Goal: Task Accomplishment & Management: Manage account settings

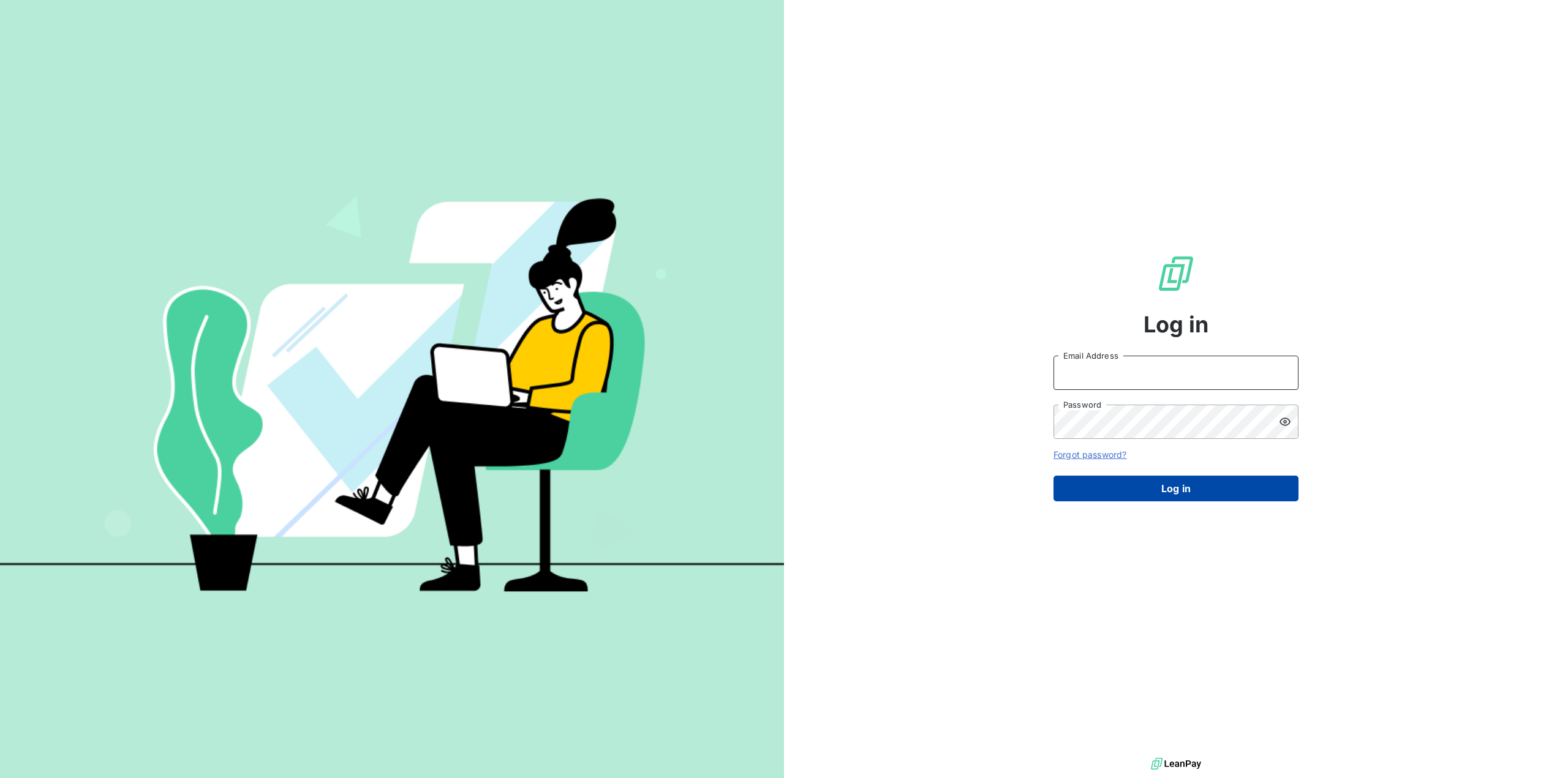
type input "[PERSON_NAME][EMAIL_ADDRESS][DOMAIN_NAME]"
click at [1173, 496] on button "Log in" at bounding box center [1176, 489] width 245 height 26
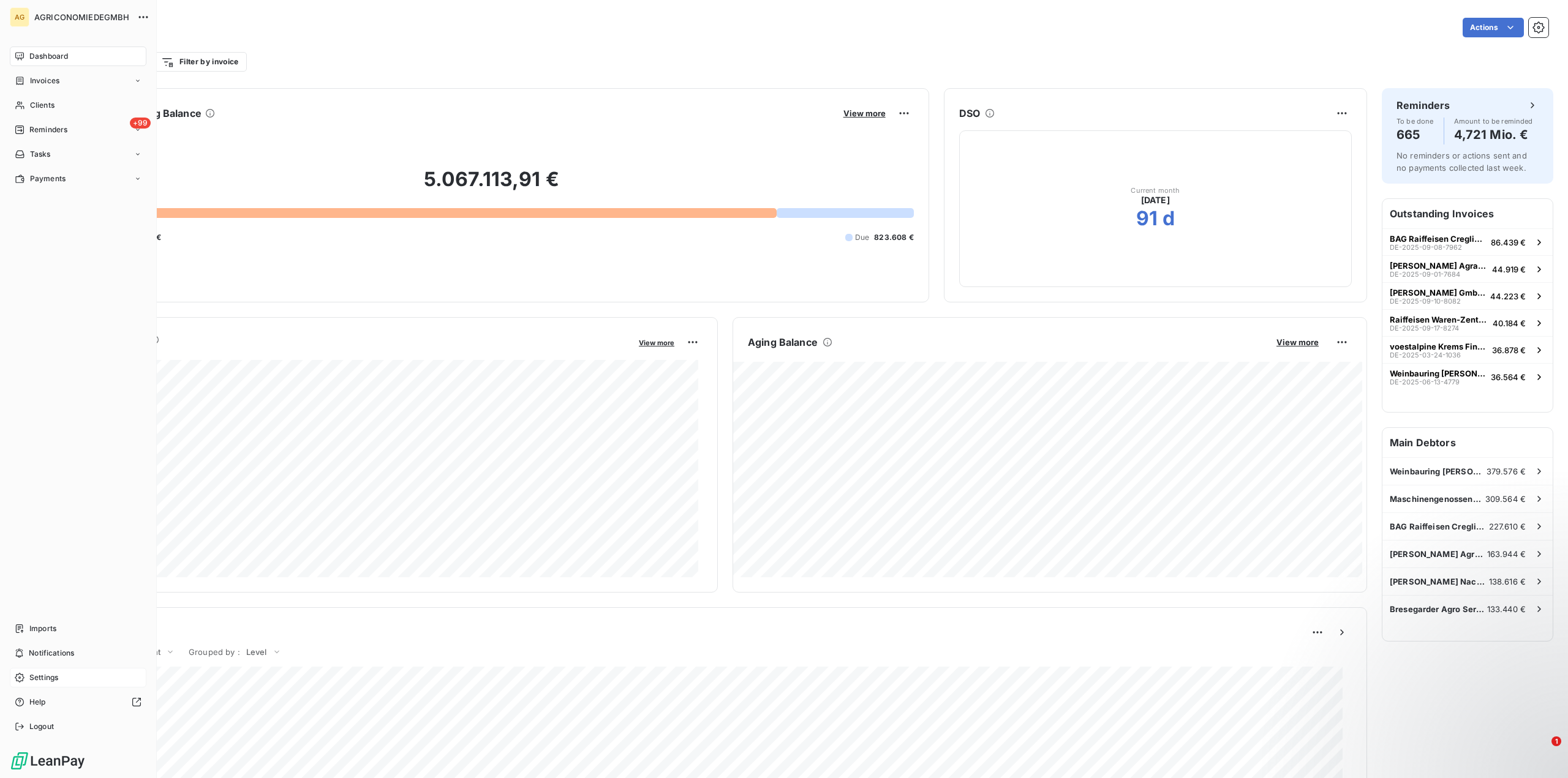
click at [39, 677] on span "Settings" at bounding box center [44, 678] width 29 height 11
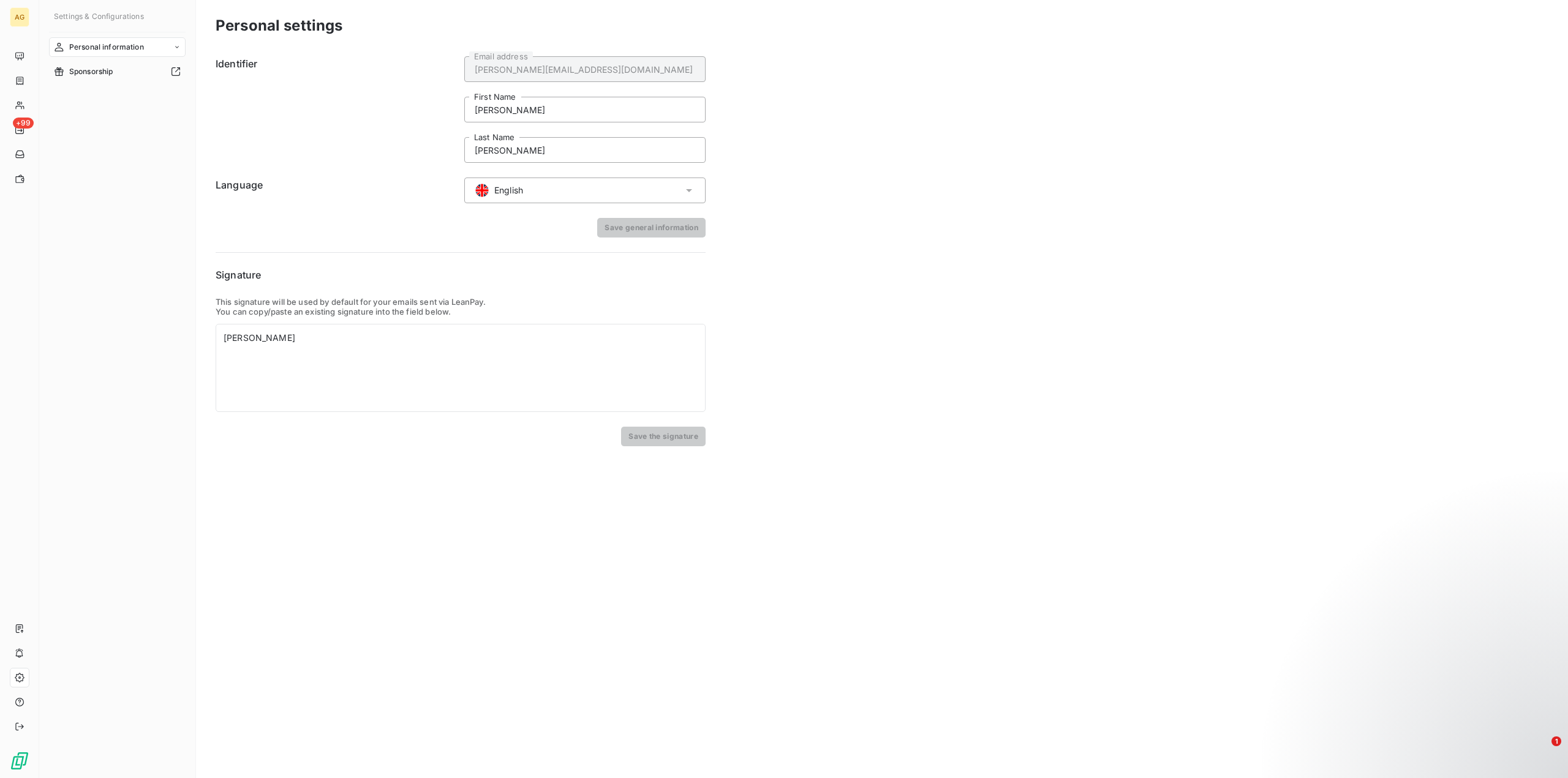
click at [547, 185] on div "English" at bounding box center [585, 190] width 241 height 26
click at [1036, 209] on div "Personal settings Identifier [PERSON_NAME][EMAIL_ADDRESS][DOMAIN_NAME] Email ad…" at bounding box center [882, 389] width 1372 height 778
click at [114, 45] on span "Personal information" at bounding box center [106, 47] width 75 height 11
click at [111, 69] on span "Personal information" at bounding box center [105, 72] width 74 height 11
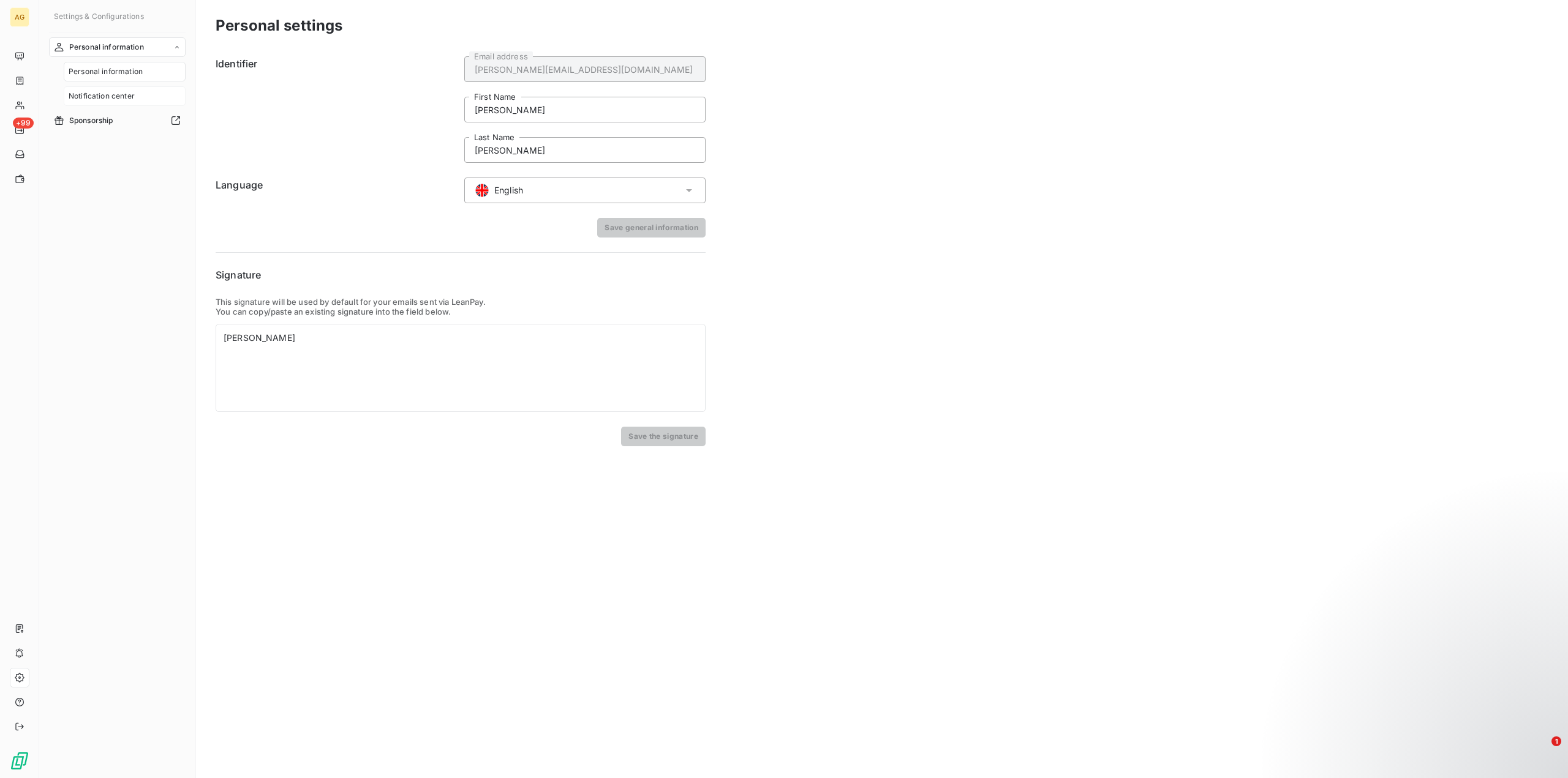
click at [106, 91] on span "Notification center" at bounding box center [101, 96] width 66 height 11
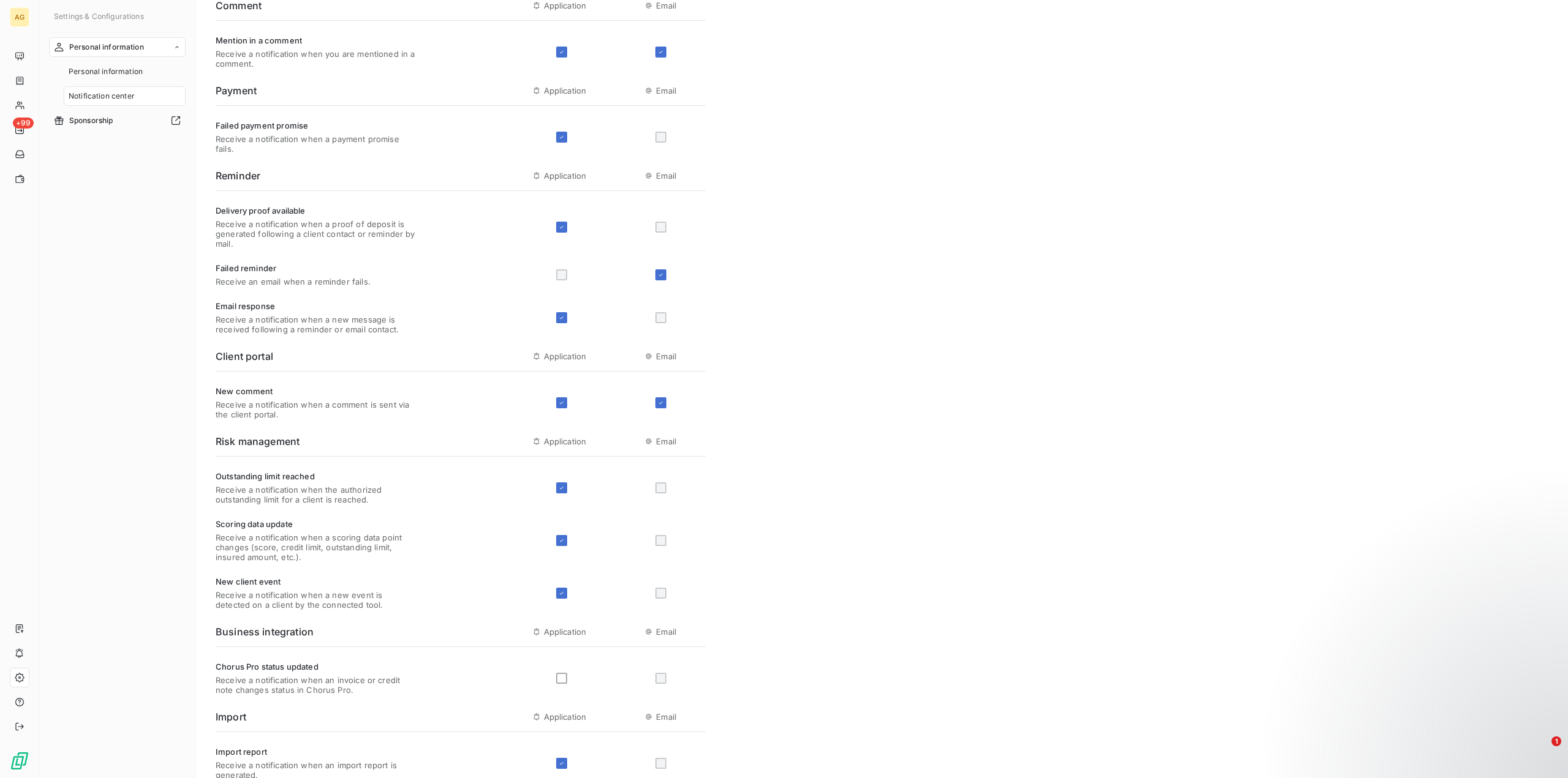
scroll to position [114, 0]
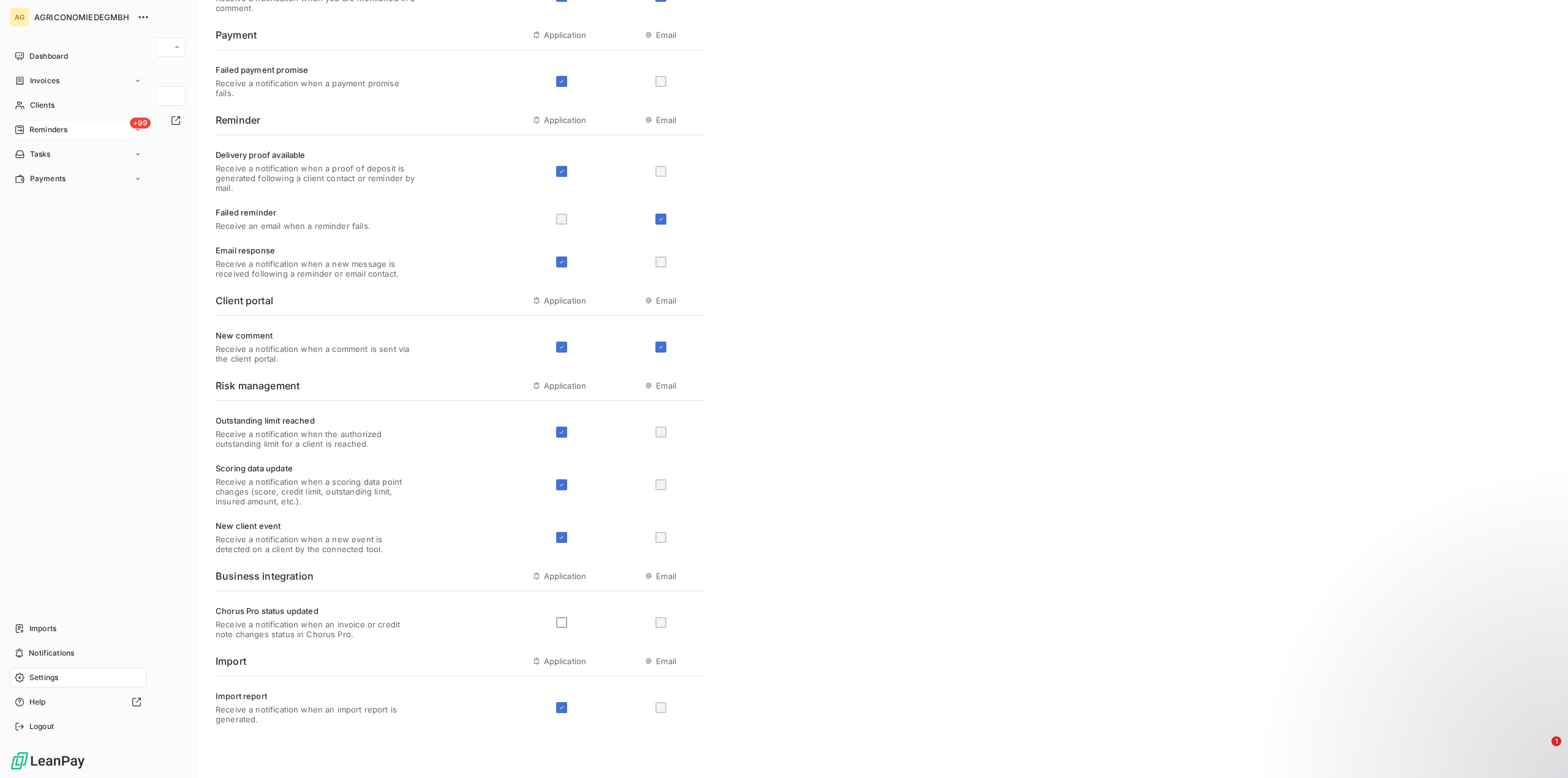
click at [77, 129] on div "+99 Reminders" at bounding box center [77, 129] width 136 height 20
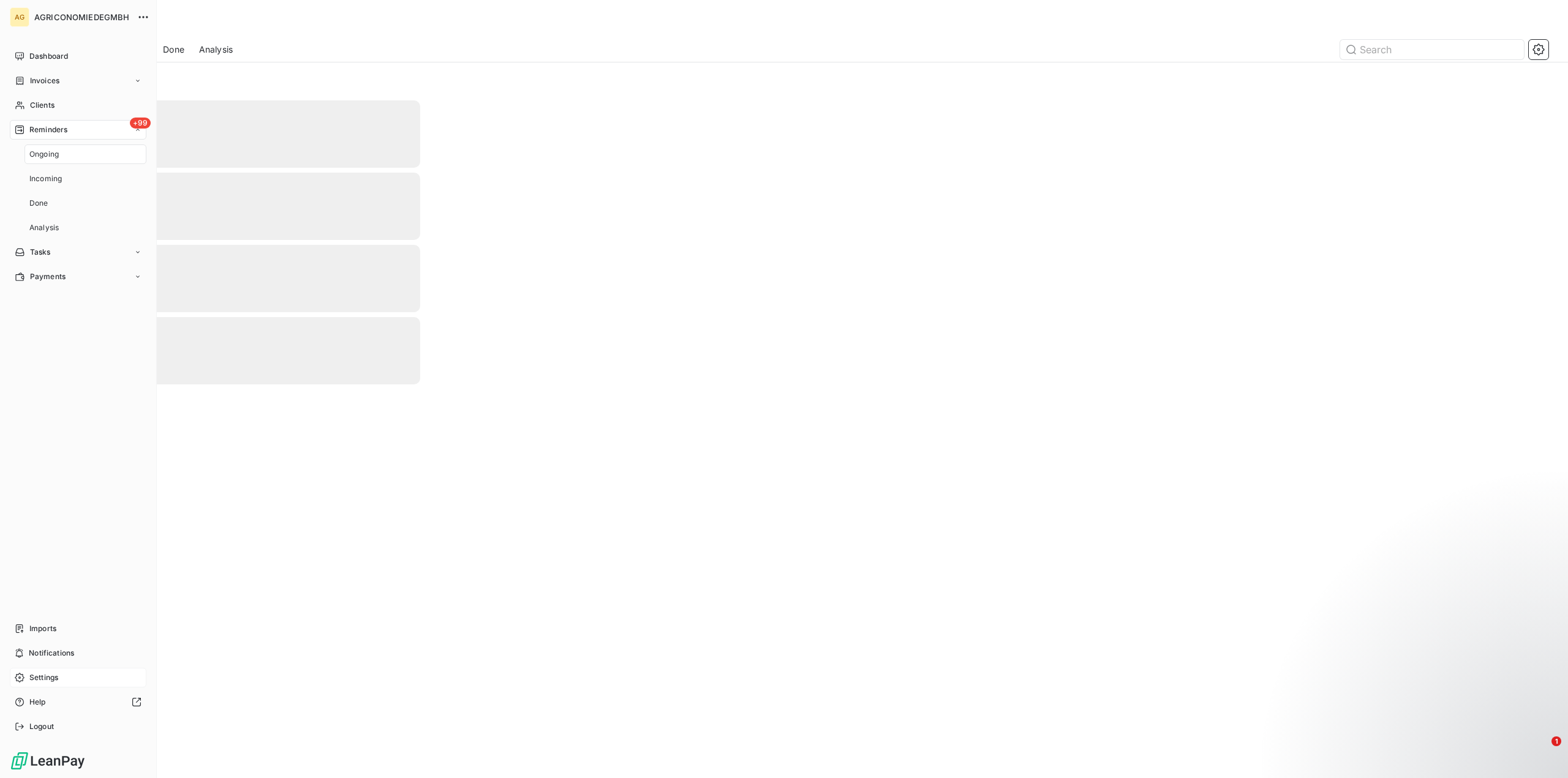
click at [66, 155] on div "Ongoing" at bounding box center [86, 154] width 122 height 20
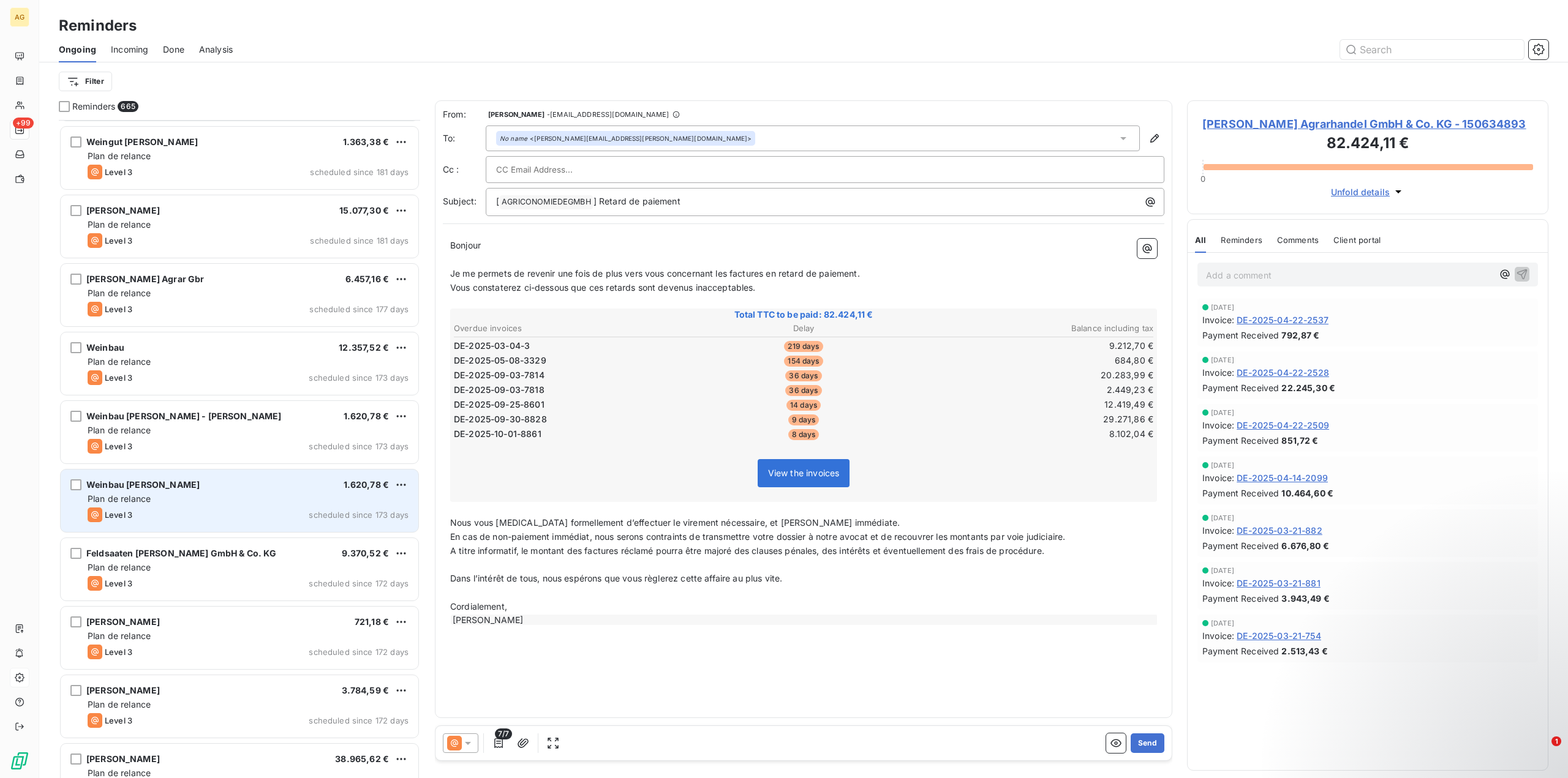
scroll to position [796, 0]
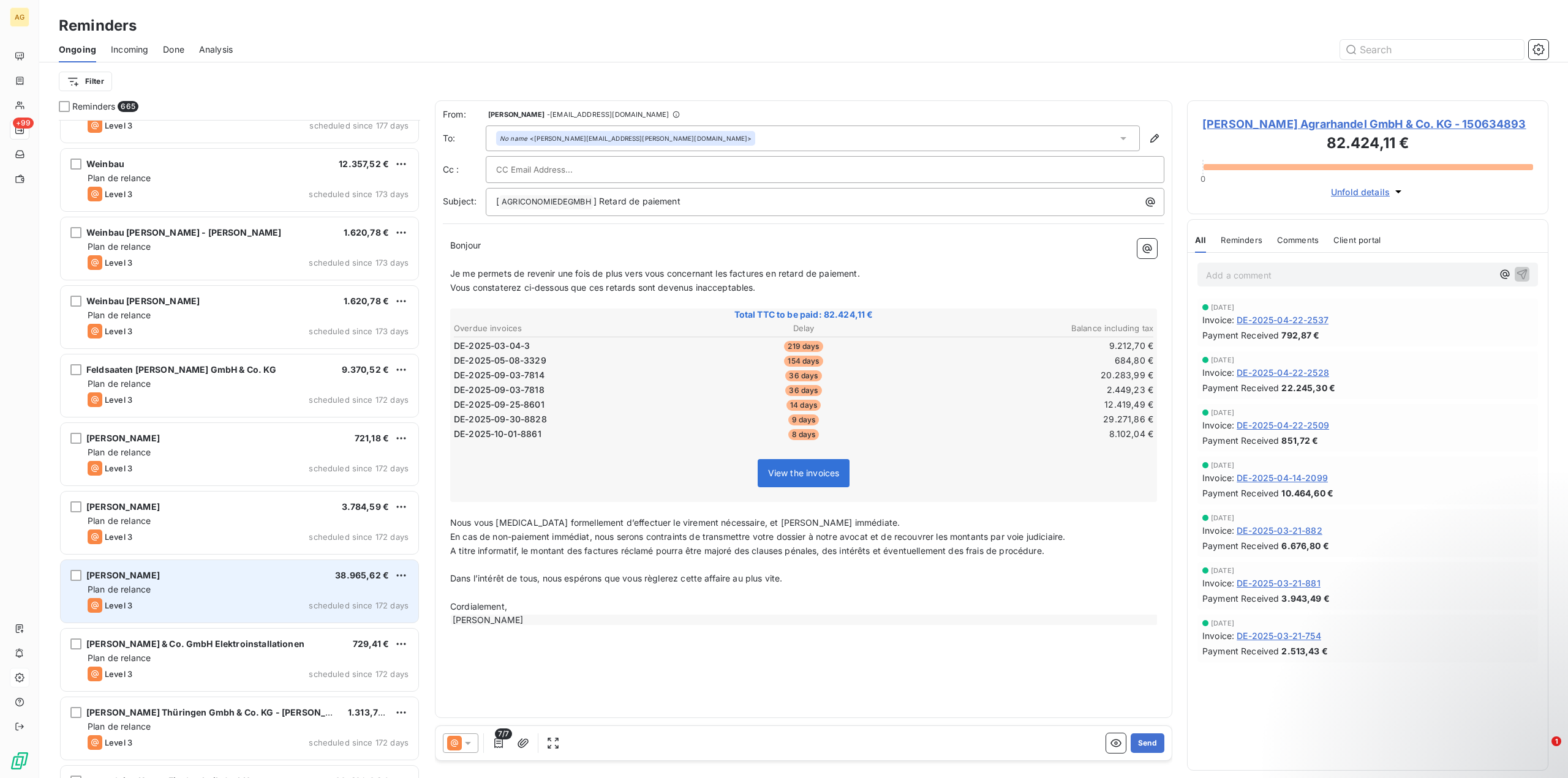
click at [274, 598] on div "[PERSON_NAME] 38.965,62 € Plan de relance Level 3 scheduled since 172 days" at bounding box center [240, 591] width 358 height 62
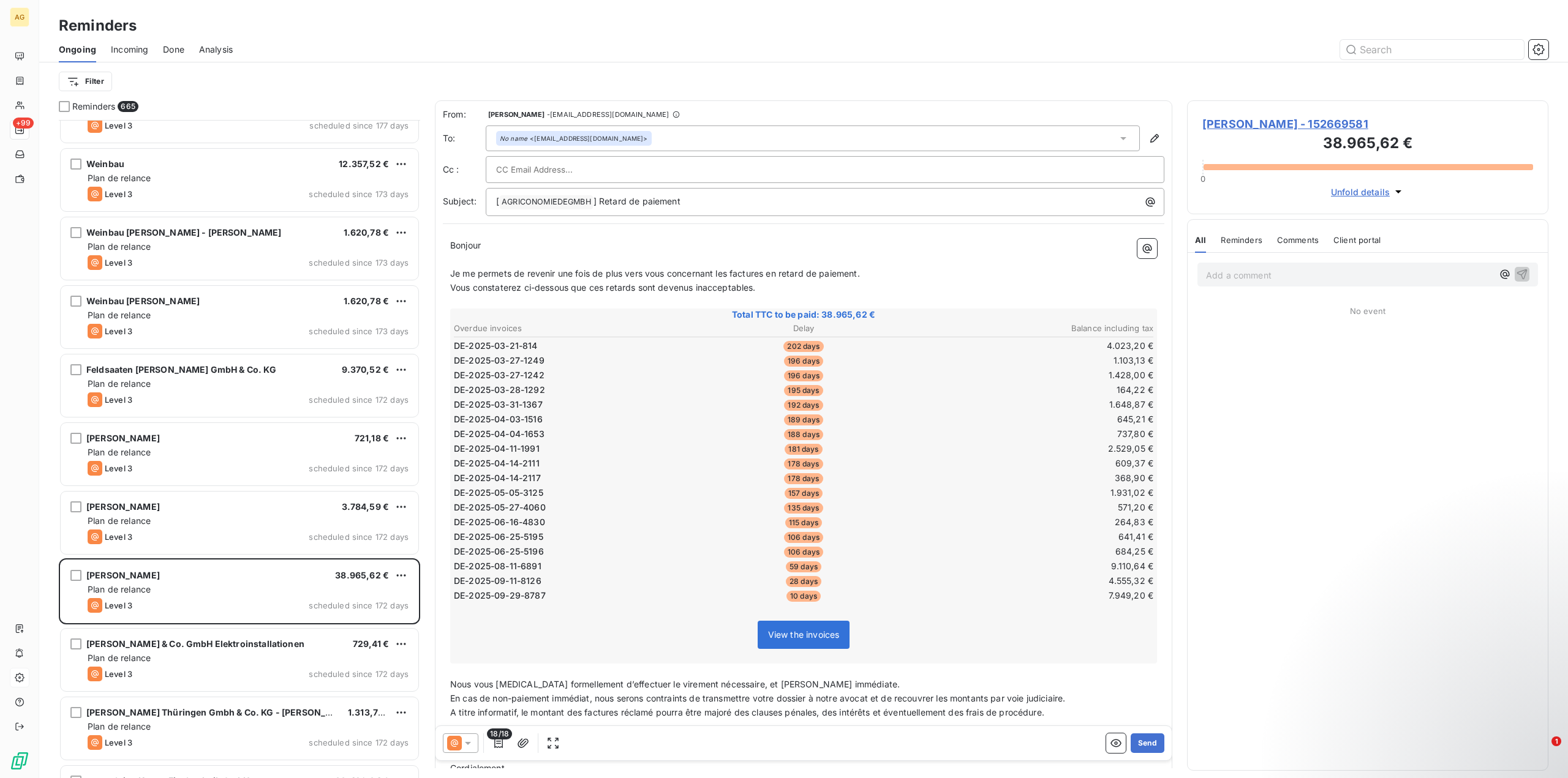
click at [176, 48] on span "Done" at bounding box center [173, 49] width 21 height 12
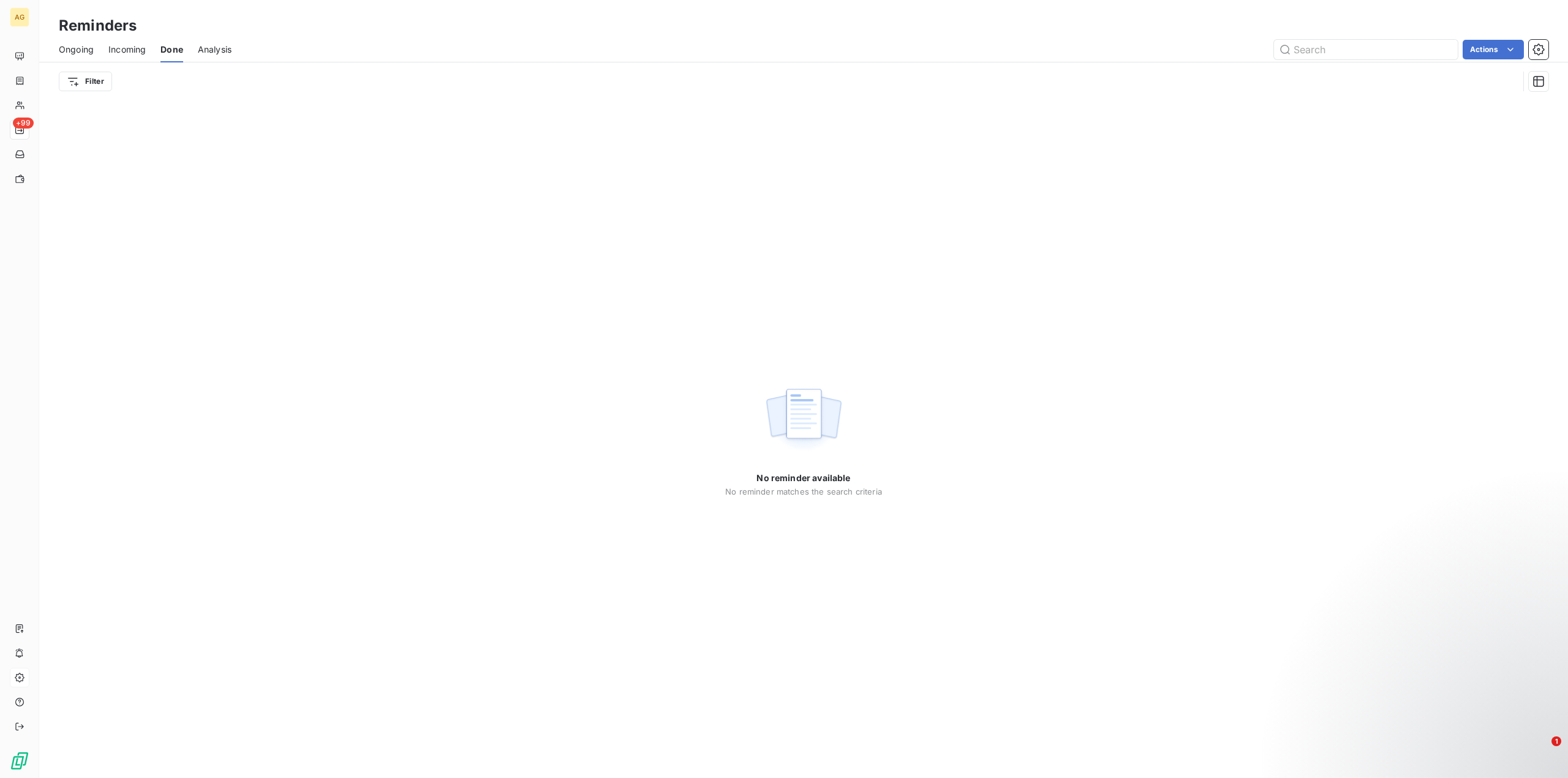
click at [67, 47] on span "Ongoing" at bounding box center [76, 49] width 35 height 12
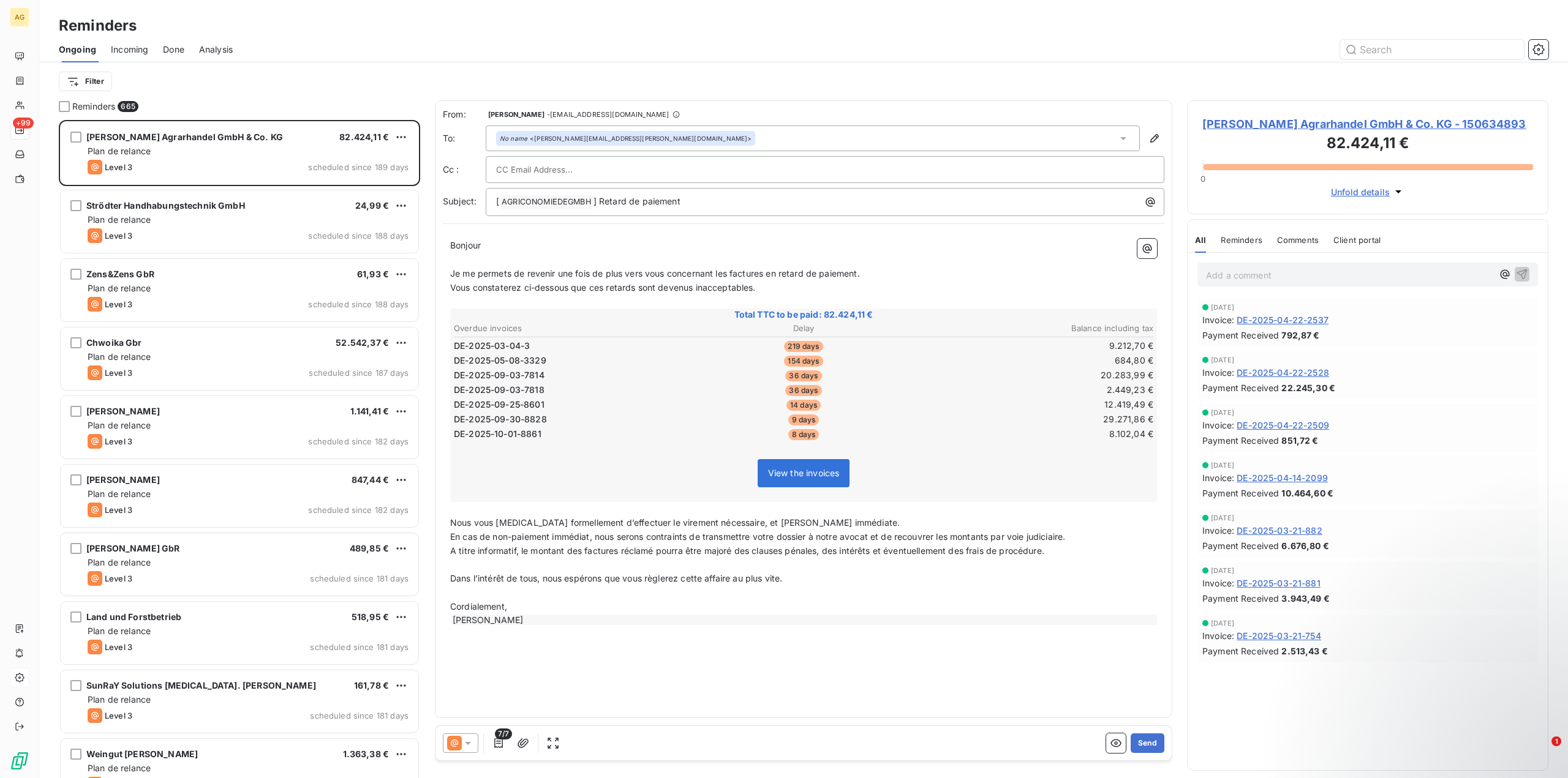
scroll to position [649, 352]
click at [1543, 48] on icon "button" at bounding box center [1538, 49] width 12 height 12
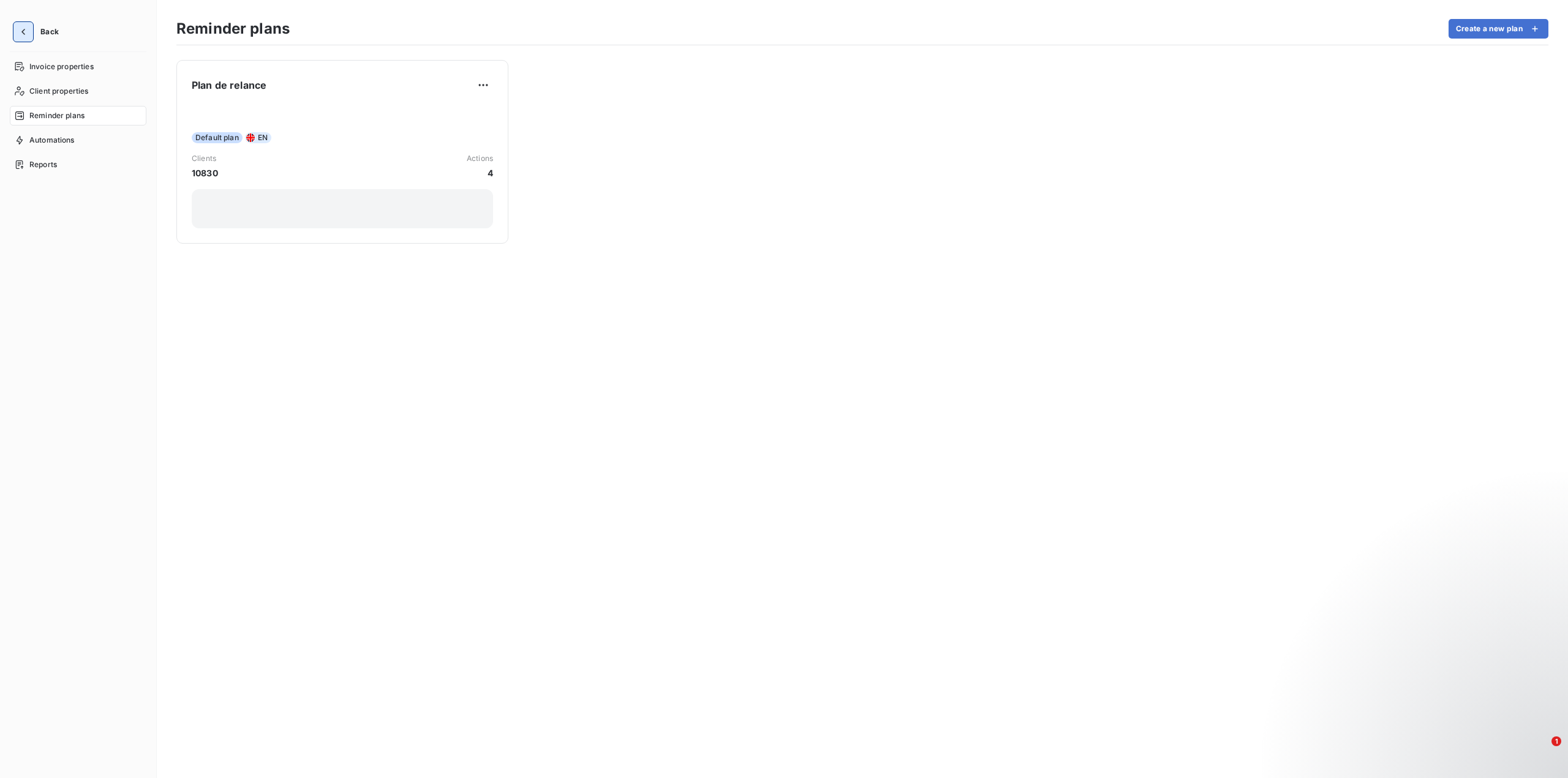
click at [17, 32] on icon "button" at bounding box center [23, 32] width 12 height 12
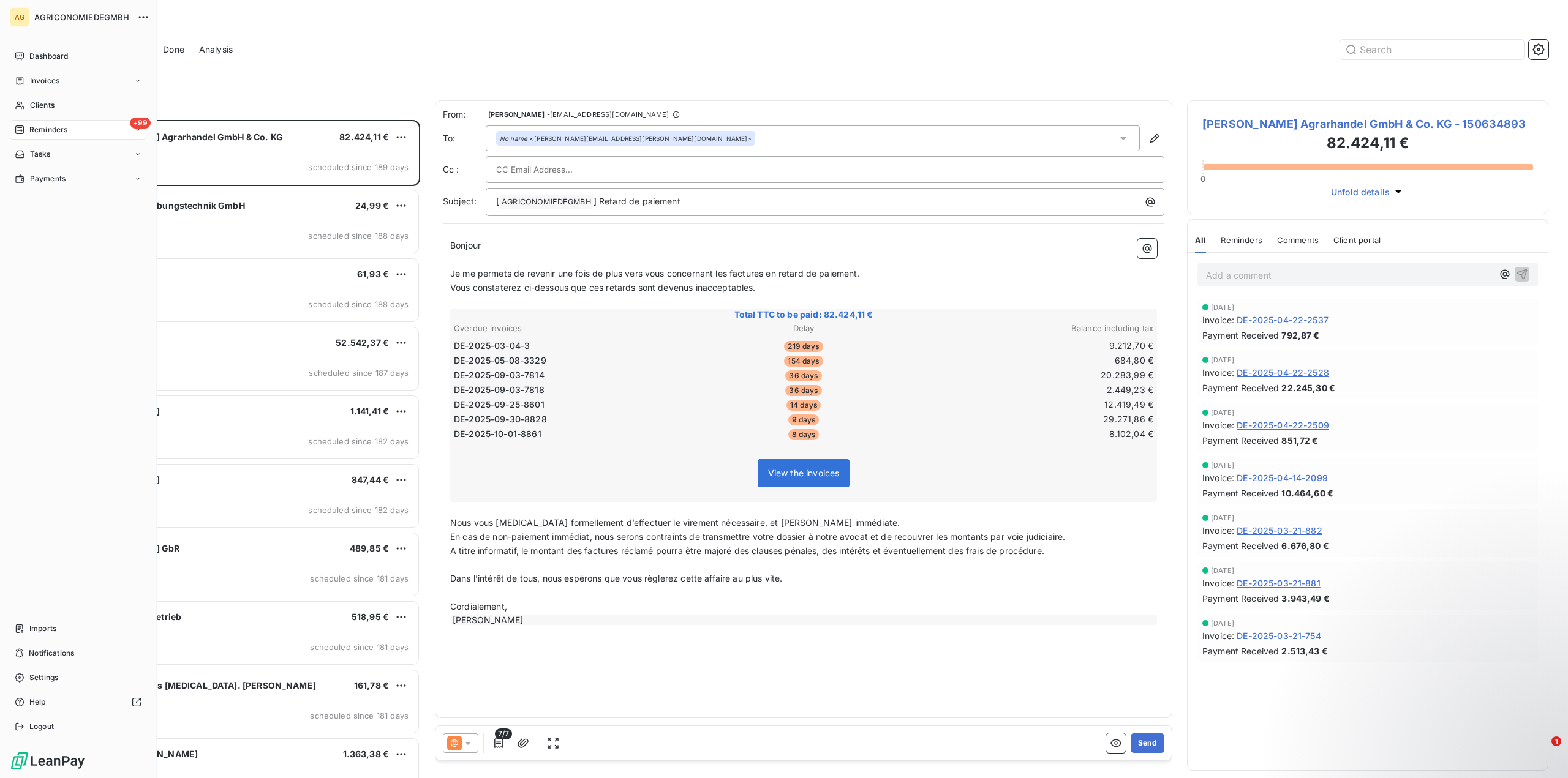
scroll to position [649, 352]
click at [52, 55] on span "Dashboard" at bounding box center [49, 56] width 38 height 11
